Goal: Transaction & Acquisition: Purchase product/service

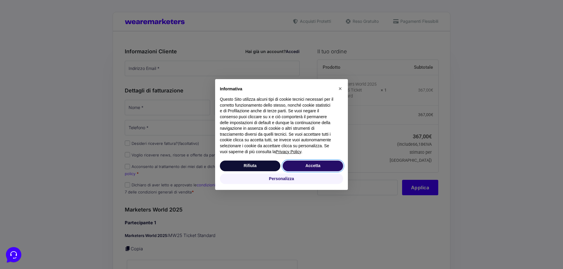
click at [309, 168] on button "Accetta" at bounding box center [313, 166] width 60 height 11
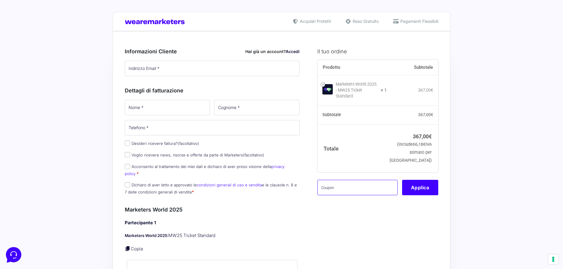
click at [361, 186] on input "text" at bounding box center [357, 187] width 80 height 15
paste input "mw25leo"
type input "mw25leo"
click at [425, 184] on button "Applica" at bounding box center [420, 187] width 36 height 15
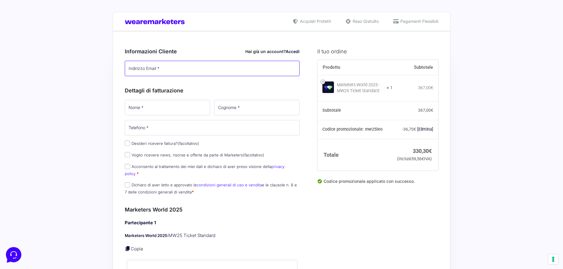
click at [145, 73] on input "Indirizzo Email *" at bounding box center [212, 68] width 175 height 15
type input "[EMAIL_ADDRESS][DOMAIN_NAME]"
type input "[PERSON_NAME]"
type input "[PHONE_NUMBER]"
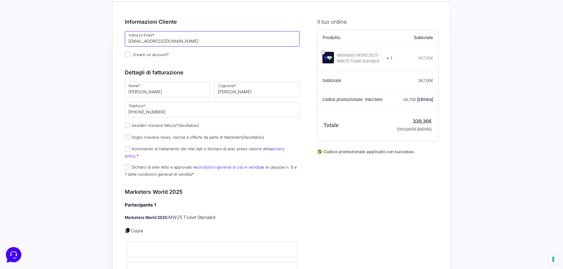
scroll to position [38, 0]
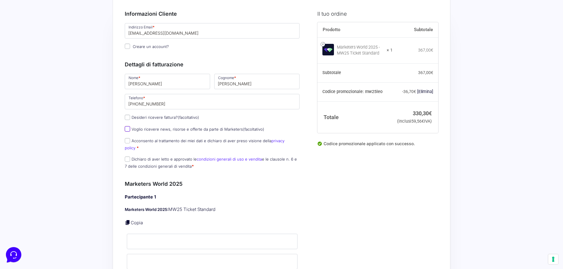
click at [129, 131] on input "Voglio ricevere news, risorse e offerte da parte di Marketers (facoltativo)" at bounding box center [127, 128] width 5 height 5
checkbox input "true"
click at [124, 141] on p "Acconsento al trattamento dei miei dati e dichiaro di aver preso visione della …" at bounding box center [212, 144] width 179 height 15
click at [130, 142] on label "Acconsento al trattamento dei miei dati e dichiaro di aver preso visione della …" at bounding box center [205, 144] width 160 height 12
click at [130, 142] on input "Acconsento al trattamento dei miei dati e dichiaro di aver preso visione della …" at bounding box center [127, 140] width 5 height 5
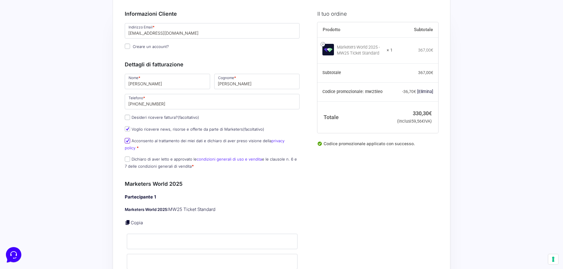
click at [127, 141] on input "Acconsento al trattamento dei miei dati e dichiaro di aver preso visione della …" at bounding box center [127, 140] width 5 height 5
checkbox input "true"
click at [127, 156] on input "Dichiaro di aver letto e approvato le condizioni generali di uso e vendita e le…" at bounding box center [127, 158] width 5 height 5
checkbox input "true"
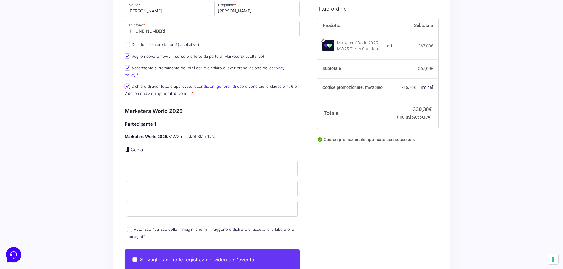
scroll to position [133, 0]
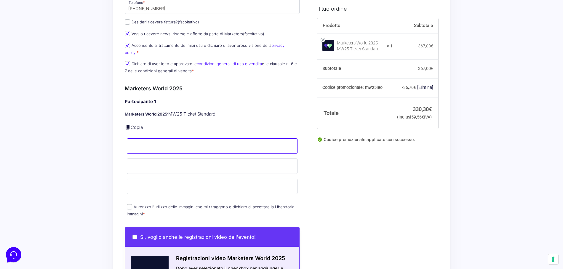
click at [160, 142] on input "Nome *" at bounding box center [212, 145] width 171 height 15
click at [204, 117] on div "Partecipante 1 Marketers World 2025: MW25 Ticket Standard Copia Nome * Cognome …" at bounding box center [212, 158] width 175 height 120
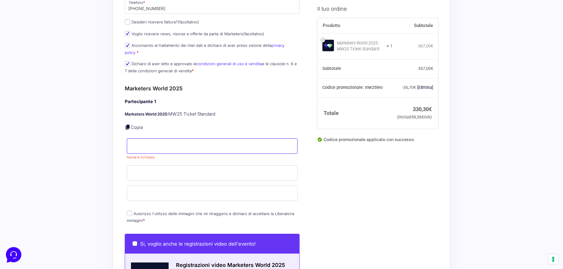
click at [191, 138] on input "Nome *" at bounding box center [212, 145] width 171 height 15
type input "[PERSON_NAME]"
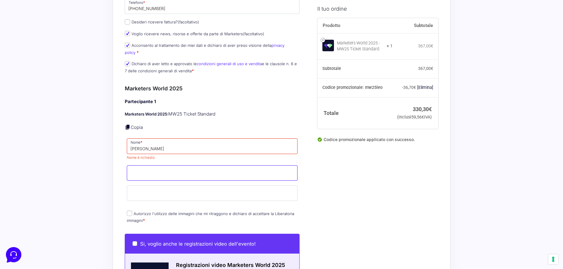
click at [146, 165] on input "Cognome *" at bounding box center [212, 172] width 171 height 15
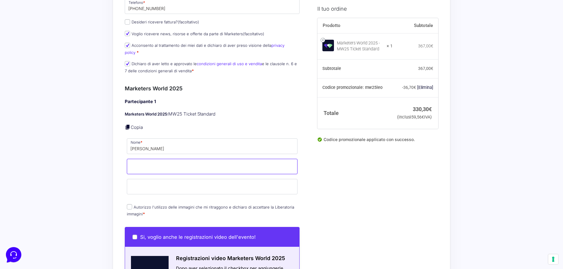
scroll to position [133, 0]
click at [176, 162] on input "Cognome *" at bounding box center [212, 166] width 171 height 15
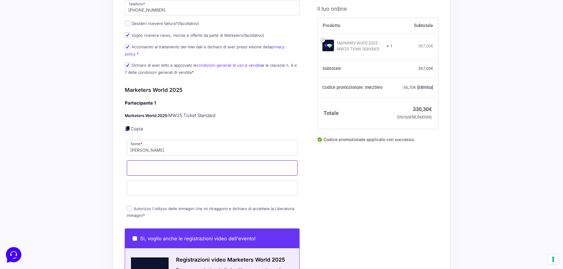
click at [177, 161] on input "Cognome *" at bounding box center [212, 167] width 171 height 15
click at [153, 140] on input "[PERSON_NAME]" at bounding box center [212, 147] width 171 height 15
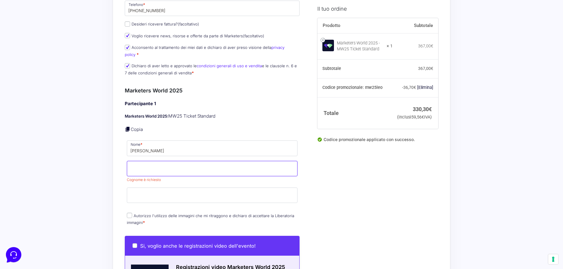
click at [156, 161] on input "Cognome *" at bounding box center [212, 168] width 171 height 15
type input "[PERSON_NAME]"
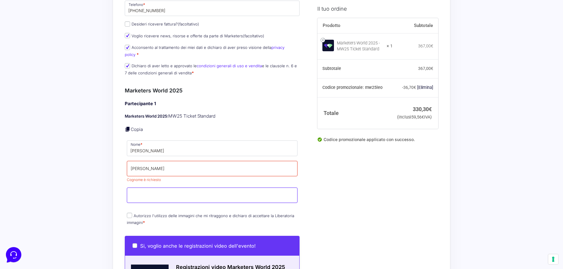
type input "[EMAIL_ADDRESS][DOMAIN_NAME]"
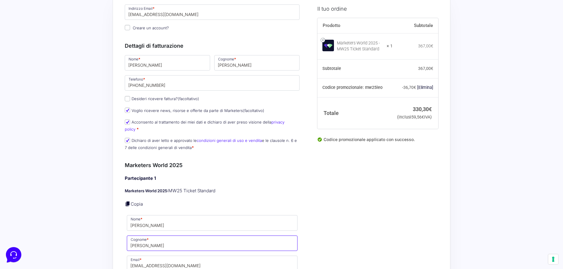
scroll to position [0, 0]
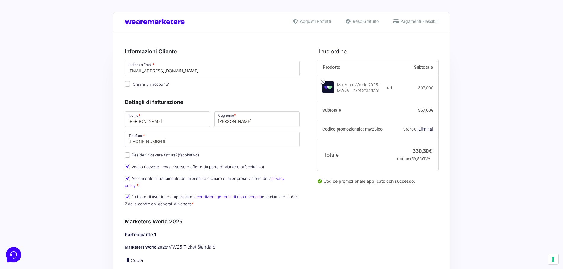
click at [127, 83] on input "Creare un account?" at bounding box center [127, 83] width 5 height 5
checkbox input "true"
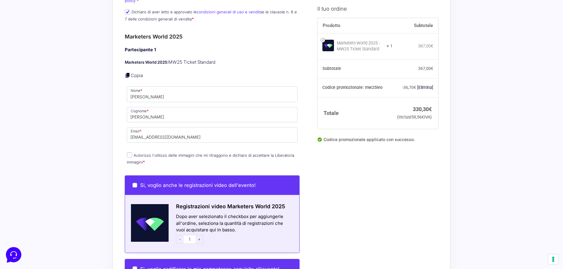
scroll to position [204, 0]
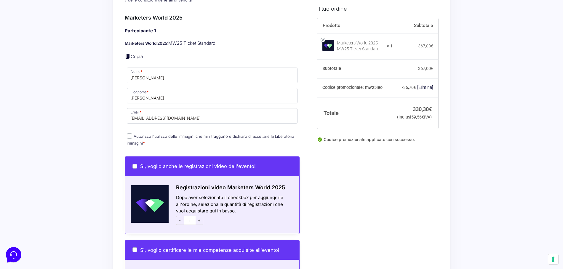
click at [131, 133] on input "Autorizzo l'utilizzo delle immagini che mi ritraggono e dichiaro di accettare l…" at bounding box center [129, 135] width 5 height 5
checkbox input "true"
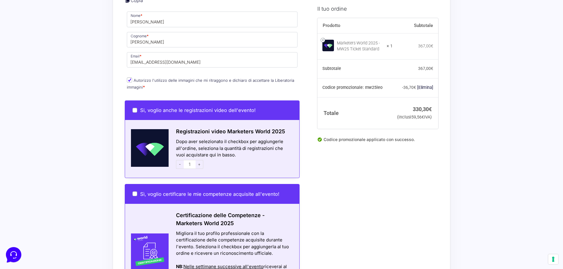
scroll to position [264, 0]
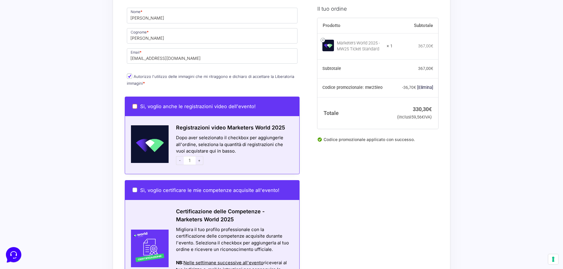
click at [133, 104] on input "Si, voglio anche le registrazioni video dell'evento!" at bounding box center [134, 106] width 5 height 5
checkbox input "true"
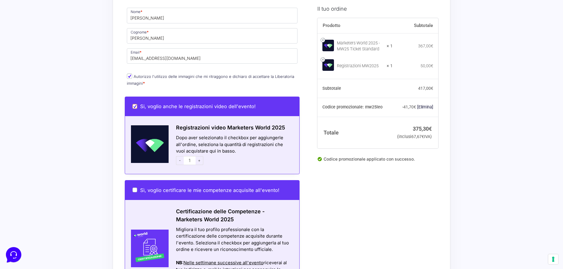
click at [135, 104] on input "Si, voglio anche le registrazioni video dell'evento!" at bounding box center [134, 106] width 5 height 5
checkbox input "false"
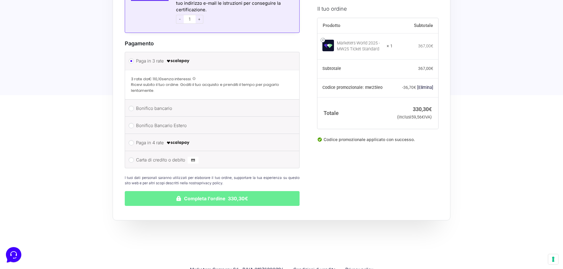
scroll to position [535, 0]
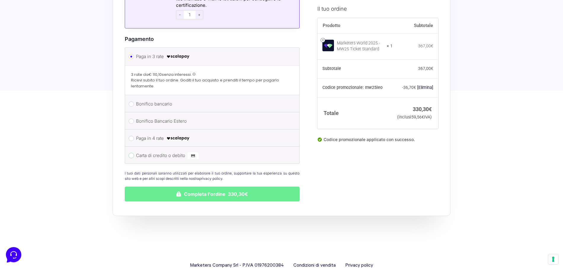
click at [131, 153] on input "Carta di credito o debito" at bounding box center [131, 155] width 5 height 5
radio input "true"
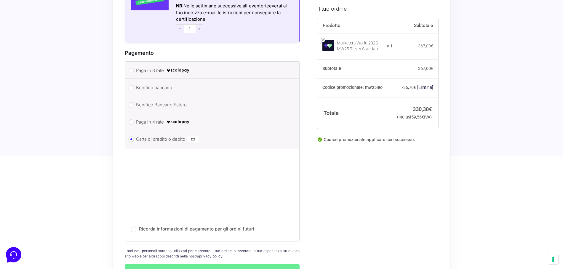
scroll to position [516, 0]
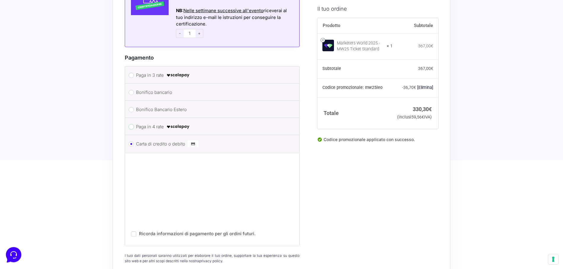
click at [131, 124] on input "Paga in 4 rate" at bounding box center [131, 126] width 5 height 5
radio input "true"
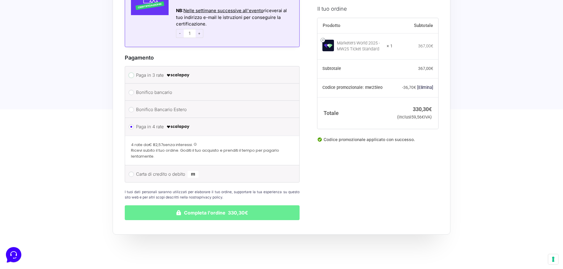
click at [133, 73] on input "Paga in 3 rate" at bounding box center [131, 75] width 5 height 5
radio input "true"
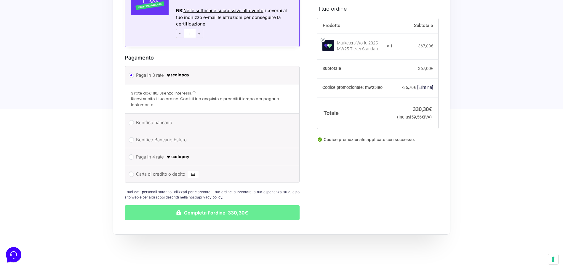
click at [133, 119] on li "Bonifico bancario Effettua il pagamento con questi dati. IBAN: [FINANCIAL_ID] I…" at bounding box center [212, 122] width 174 height 17
click at [132, 120] on input "Bonifico bancario" at bounding box center [131, 122] width 5 height 5
radio input "true"
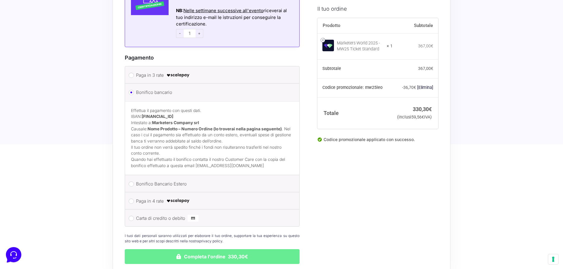
click at [129, 214] on li "Carta di credito o debito Ricorda informazioni di pagamento per gli ordini futu…" at bounding box center [212, 217] width 174 height 17
click at [130, 216] on input "Carta di credito o debito" at bounding box center [131, 218] width 5 height 5
radio input "true"
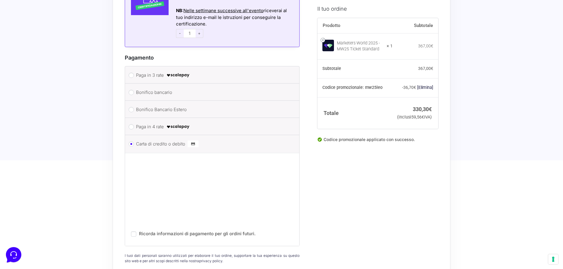
click at [127, 163] on div "Ricorda informazioni di pagamento per gli ordini futuri." at bounding box center [212, 199] width 174 height 93
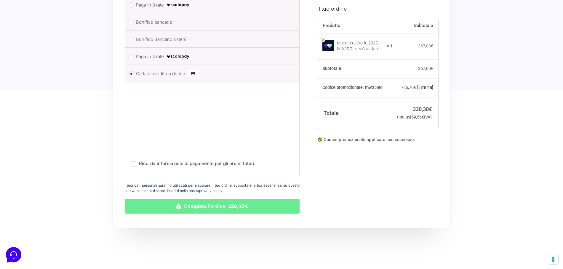
scroll to position [574, 0]
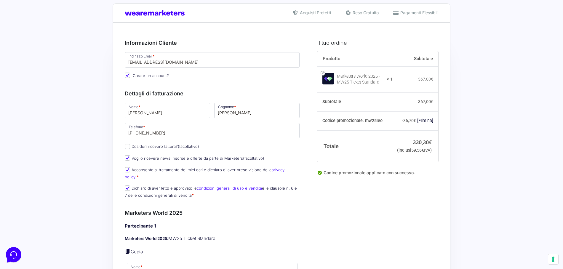
scroll to position [0, 0]
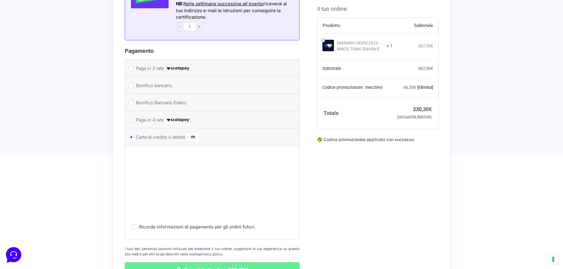
scroll to position [607, 0]
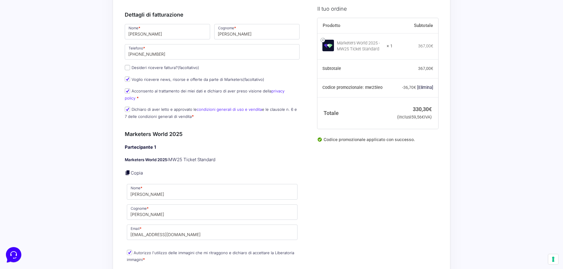
scroll to position [0, 0]
